Goal: Information Seeking & Learning: Learn about a topic

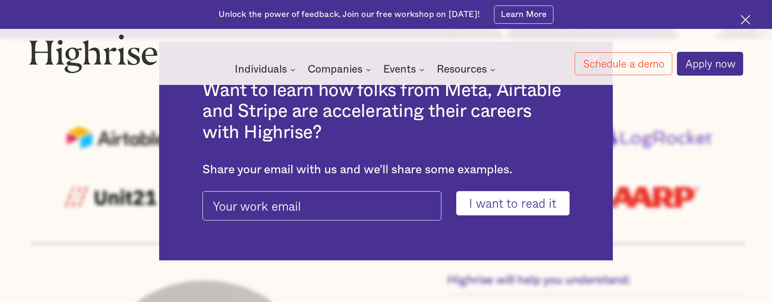
scroll to position [522, 0]
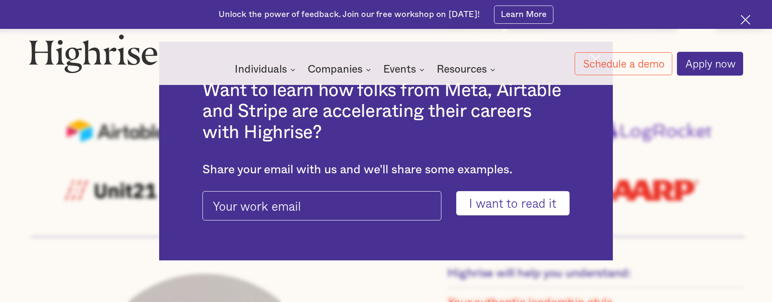
click at [686, 264] on div "Want to learn how folks from Meta, Airtable and Stripe are accelerating their c…" at bounding box center [386, 151] width 772 height 302
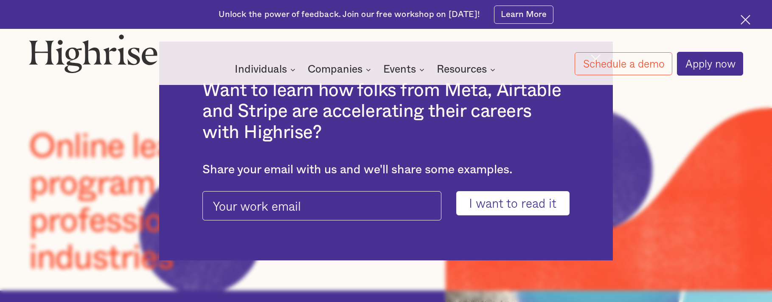
scroll to position [0, 0]
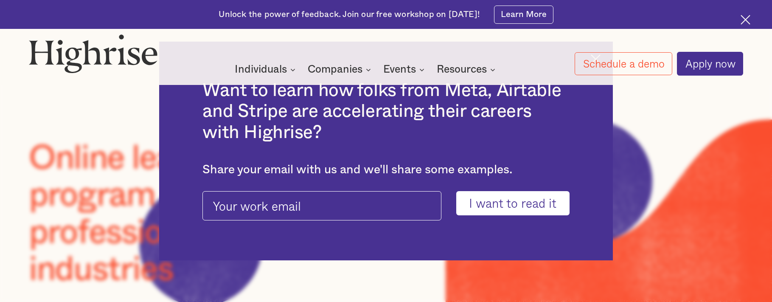
click at [364, 265] on div "Want to learn how folks from Meta, Airtable and Stripe are accelerating their c…" at bounding box center [386, 151] width 772 height 302
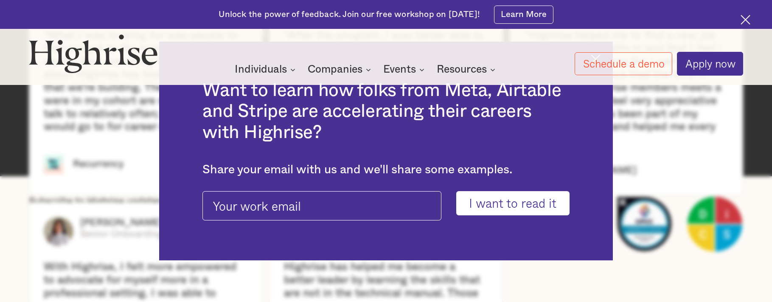
scroll to position [1881, 0]
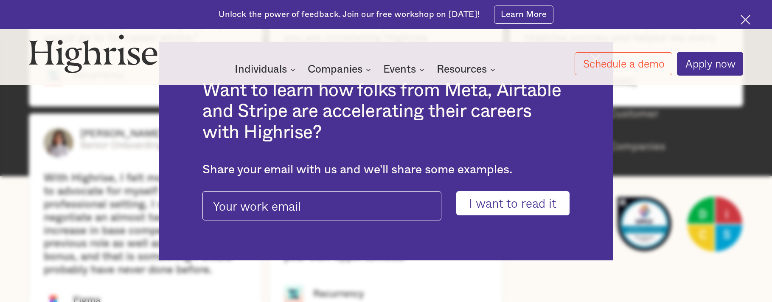
click at [661, 184] on div "Want to learn how folks from Meta, Airtable and Stripe are accelerating their c…" at bounding box center [386, 151] width 772 height 302
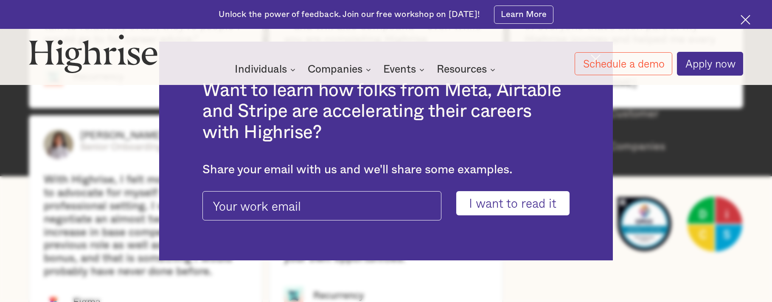
click at [748, 19] on img at bounding box center [745, 20] width 10 height 10
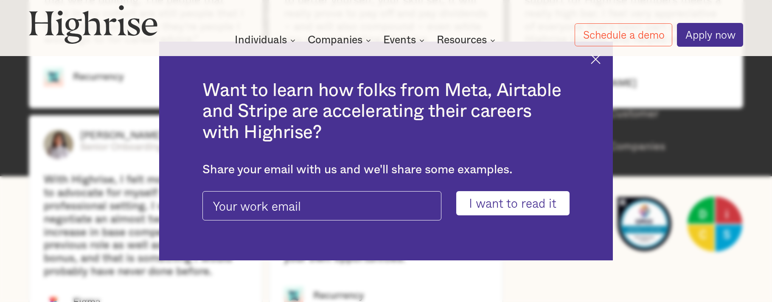
click at [600, 61] on img at bounding box center [596, 59] width 10 height 10
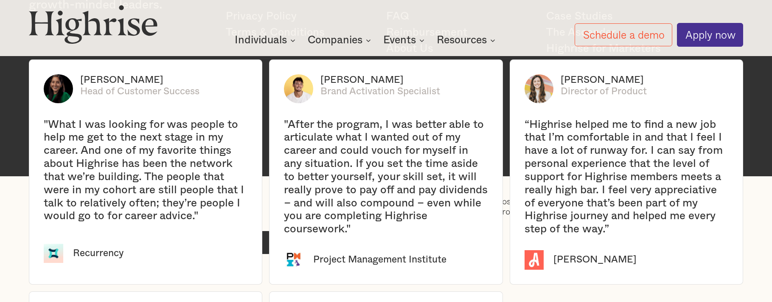
scroll to position [1705, 0]
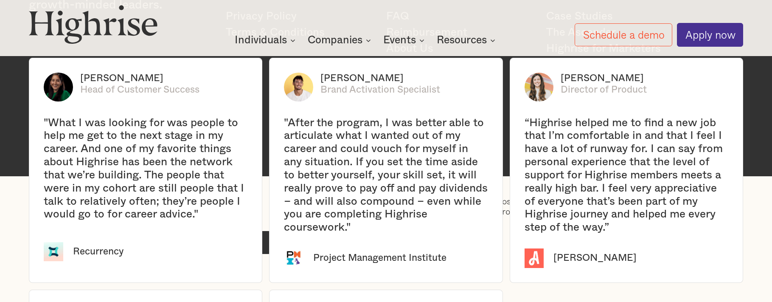
click at [557, 264] on div "[PERSON_NAME]" at bounding box center [594, 257] width 83 height 11
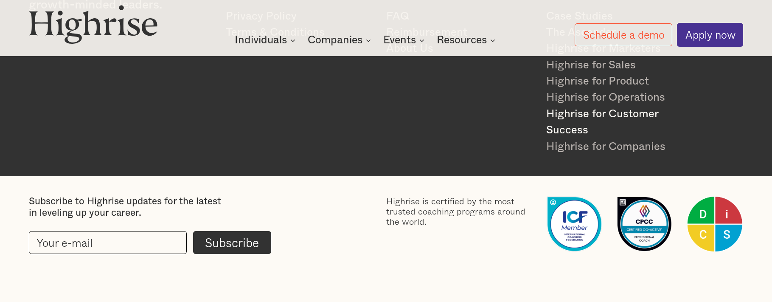
scroll to position [2284, 0]
click at [595, 82] on link "Highrise for Product" at bounding box center [620, 81] width 148 height 16
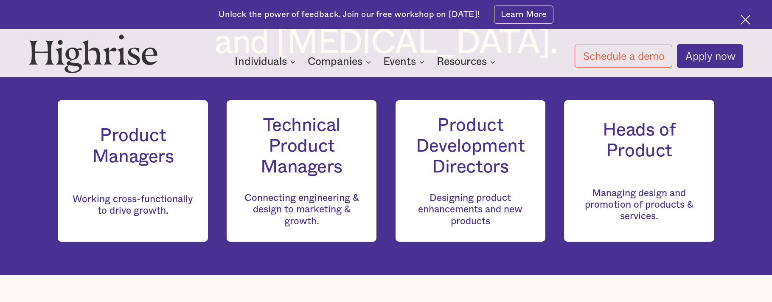
scroll to position [920, 0]
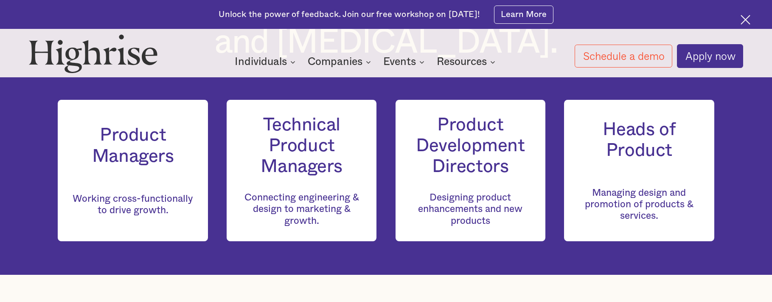
click at [655, 214] on div "Managing design and promotion of products & services." at bounding box center [638, 199] width 121 height 46
click at [652, 158] on h3 "Heads of Product" at bounding box center [638, 140] width 121 height 42
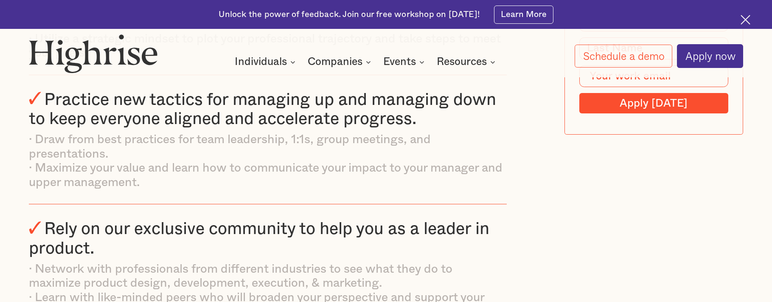
scroll to position [1609, 0]
